Goal: Task Accomplishment & Management: Use online tool/utility

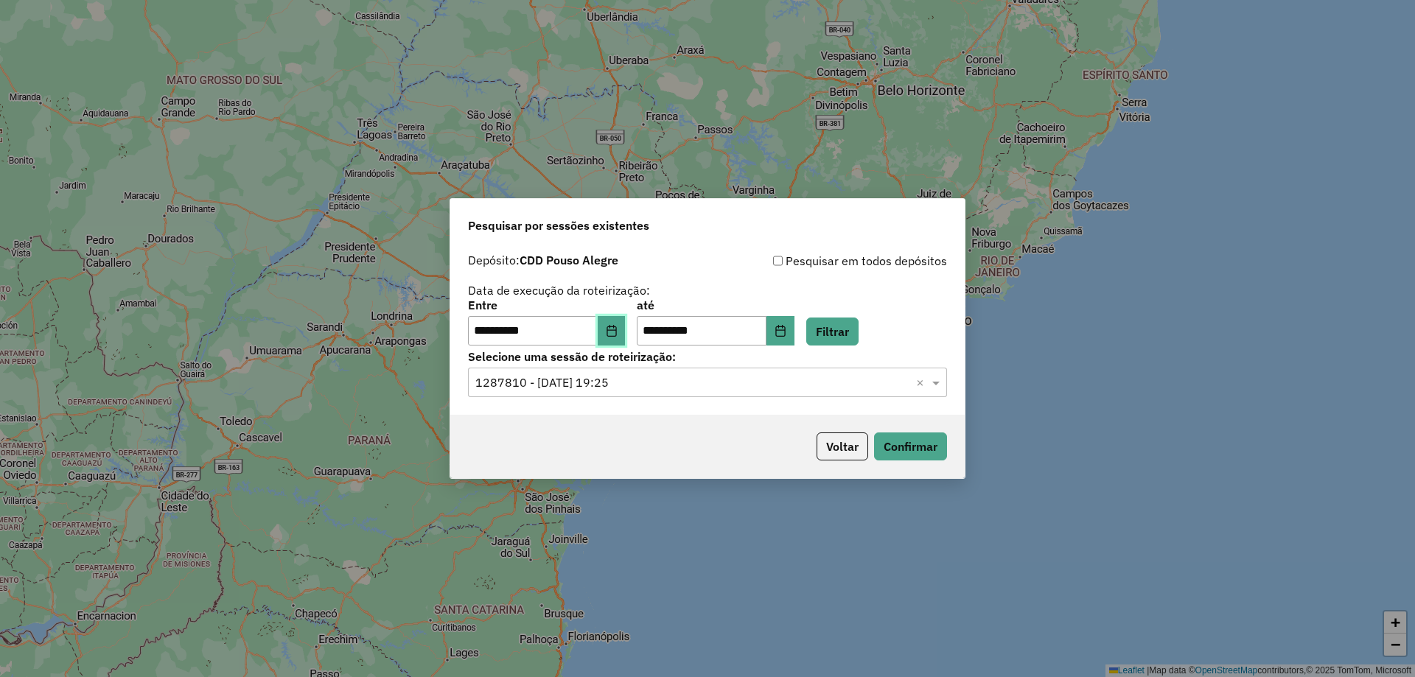
click at [616, 336] on icon "Choose Date" at bounding box center [612, 331] width 10 height 12
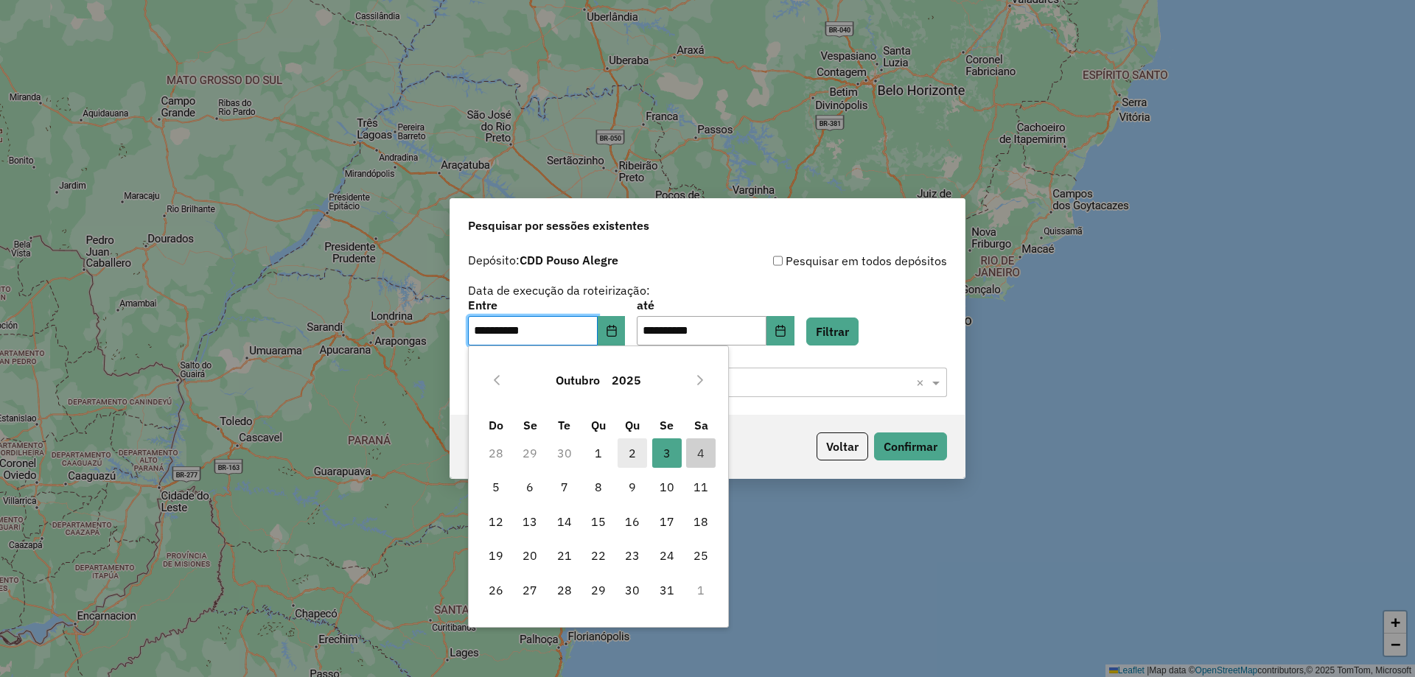
click at [631, 450] on span "2" at bounding box center [632, 453] width 29 height 29
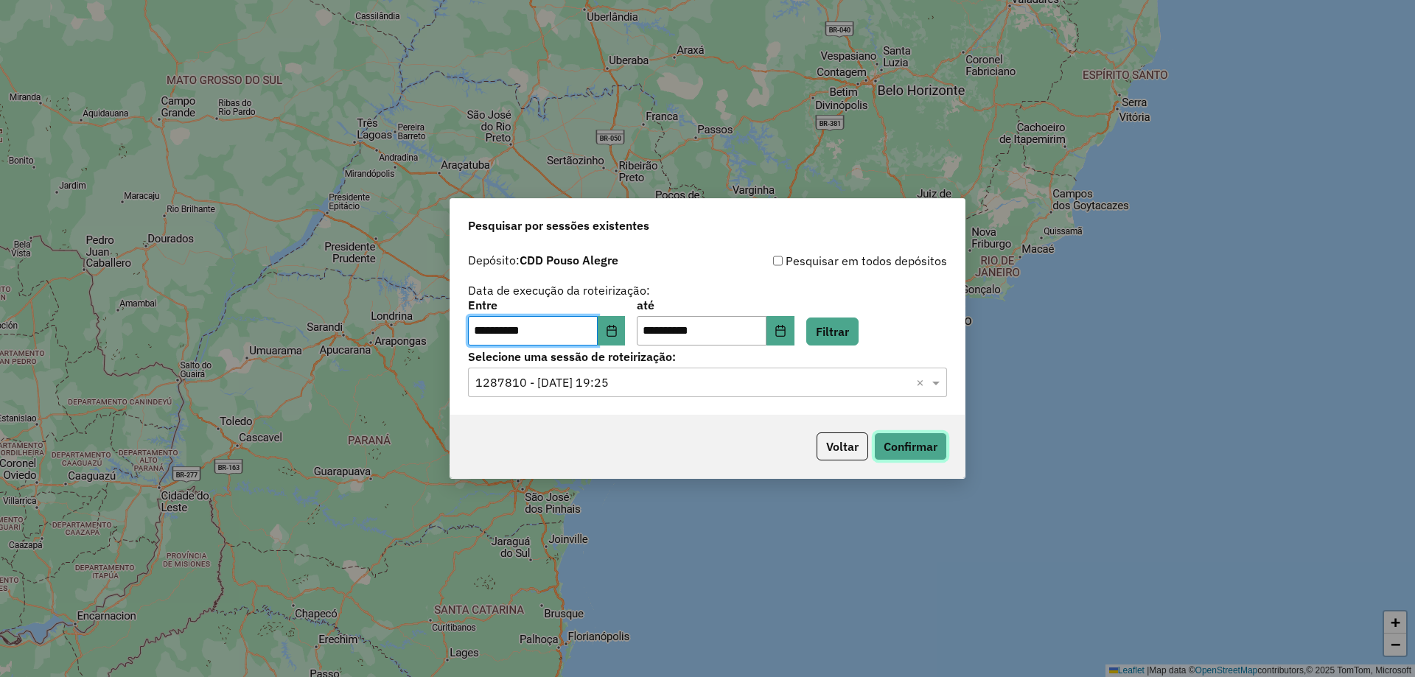
click at [916, 450] on button "Confirmar" at bounding box center [910, 447] width 73 height 28
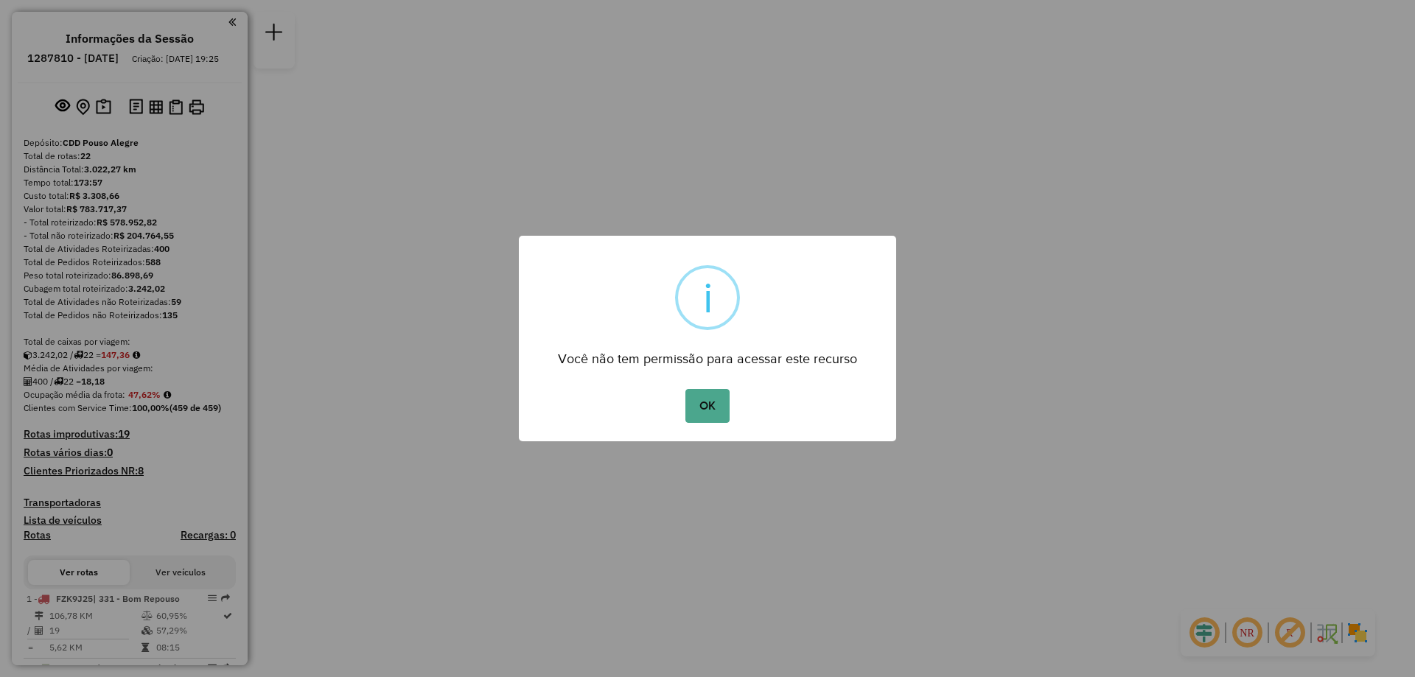
click at [740, 408] on div "OK No Cancel" at bounding box center [707, 405] width 377 height 41
click at [716, 409] on button "OK" at bounding box center [706, 406] width 43 height 34
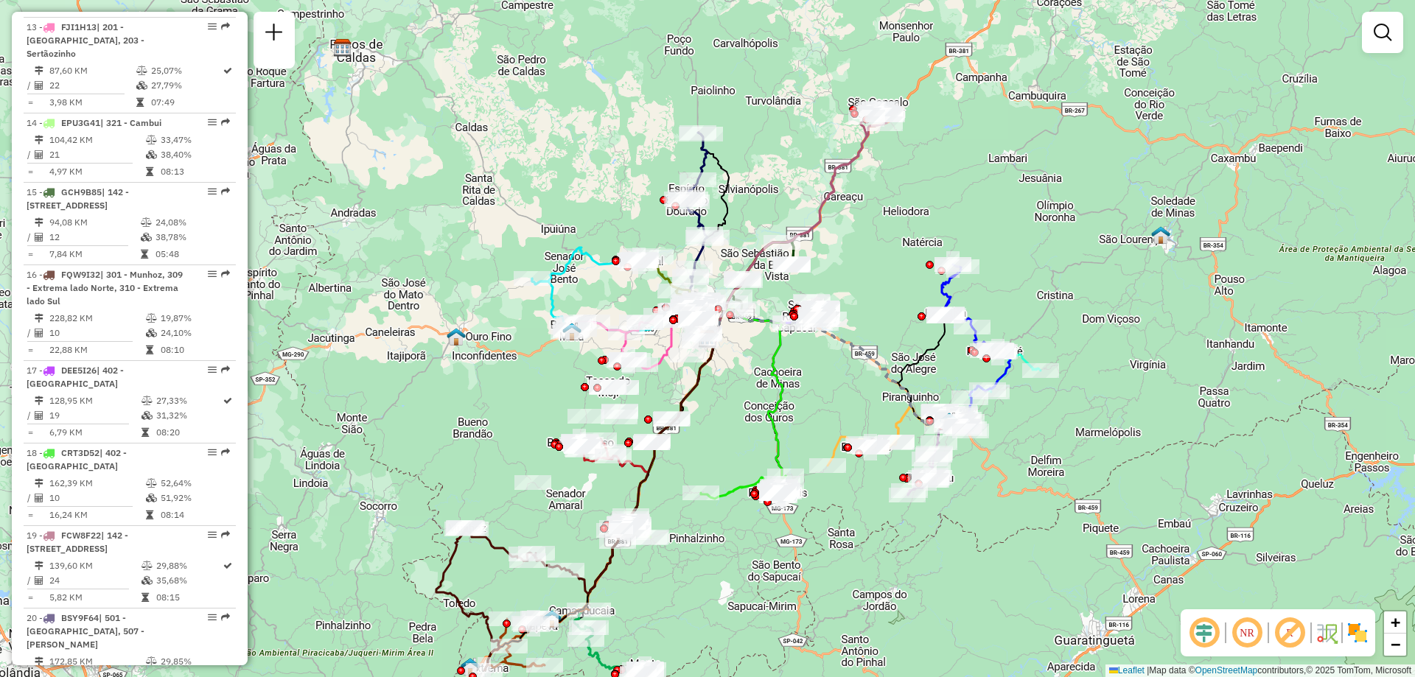
scroll to position [1769, 0]
